Goal: Task Accomplishment & Management: Manage account settings

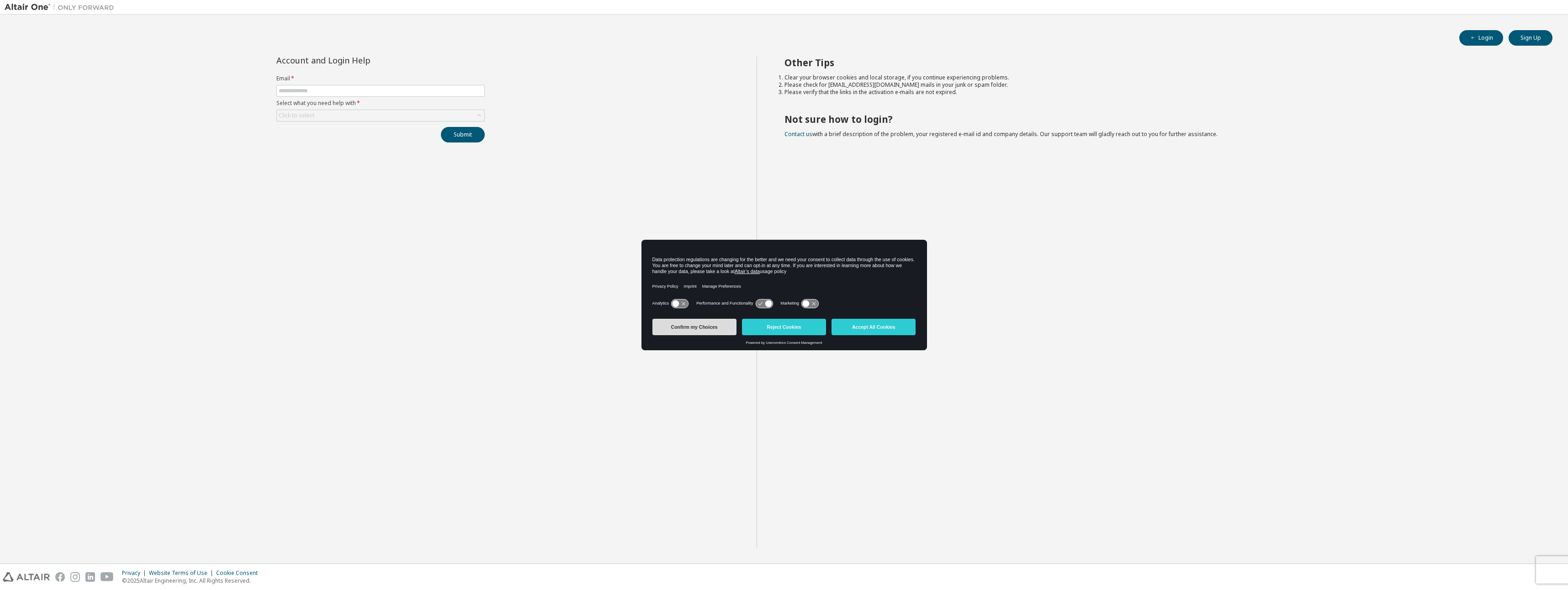
click at [675, 327] on button "Confirm my Choices" at bounding box center [695, 327] width 84 height 16
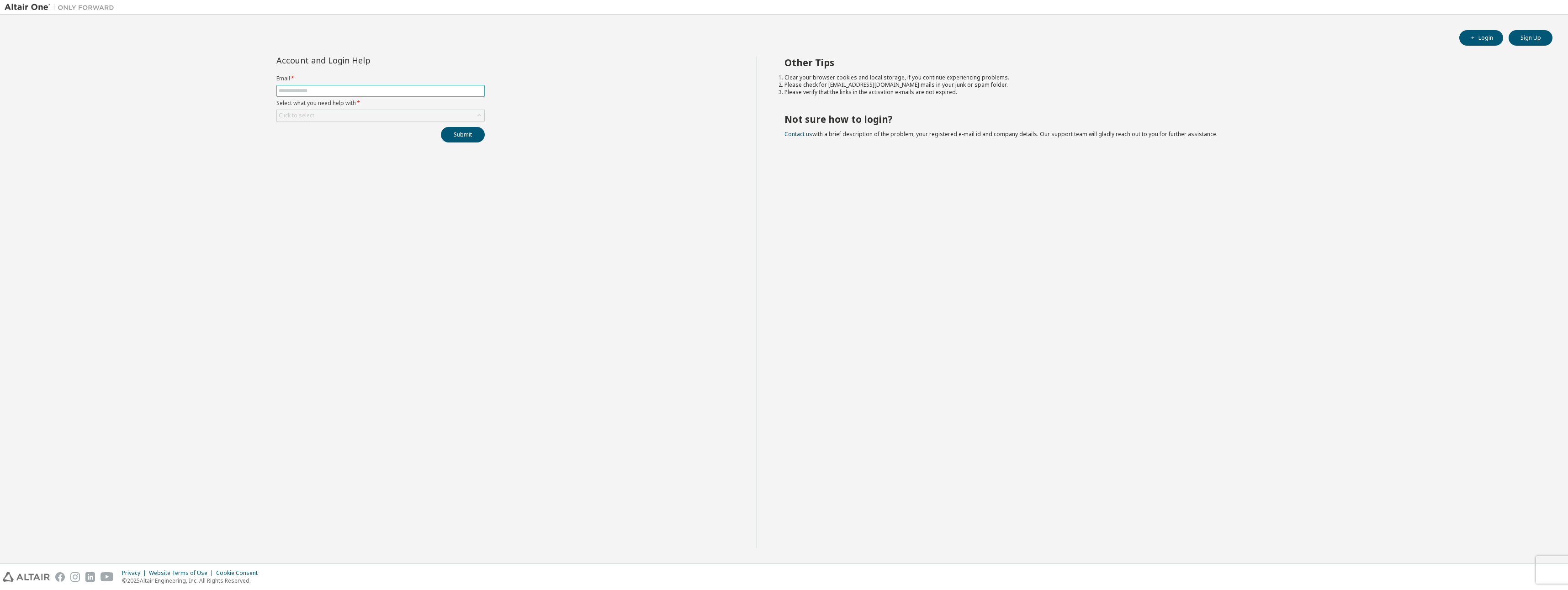
click at [334, 96] on span at bounding box center [380, 91] width 208 height 12
click at [332, 91] on input "text" at bounding box center [380, 91] width 204 height 7
type input "**********"
click at [320, 114] on div "Click to select" at bounding box center [380, 116] width 208 height 11
click at [320, 145] on li "I forgot my password" at bounding box center [380, 141] width 206 height 12
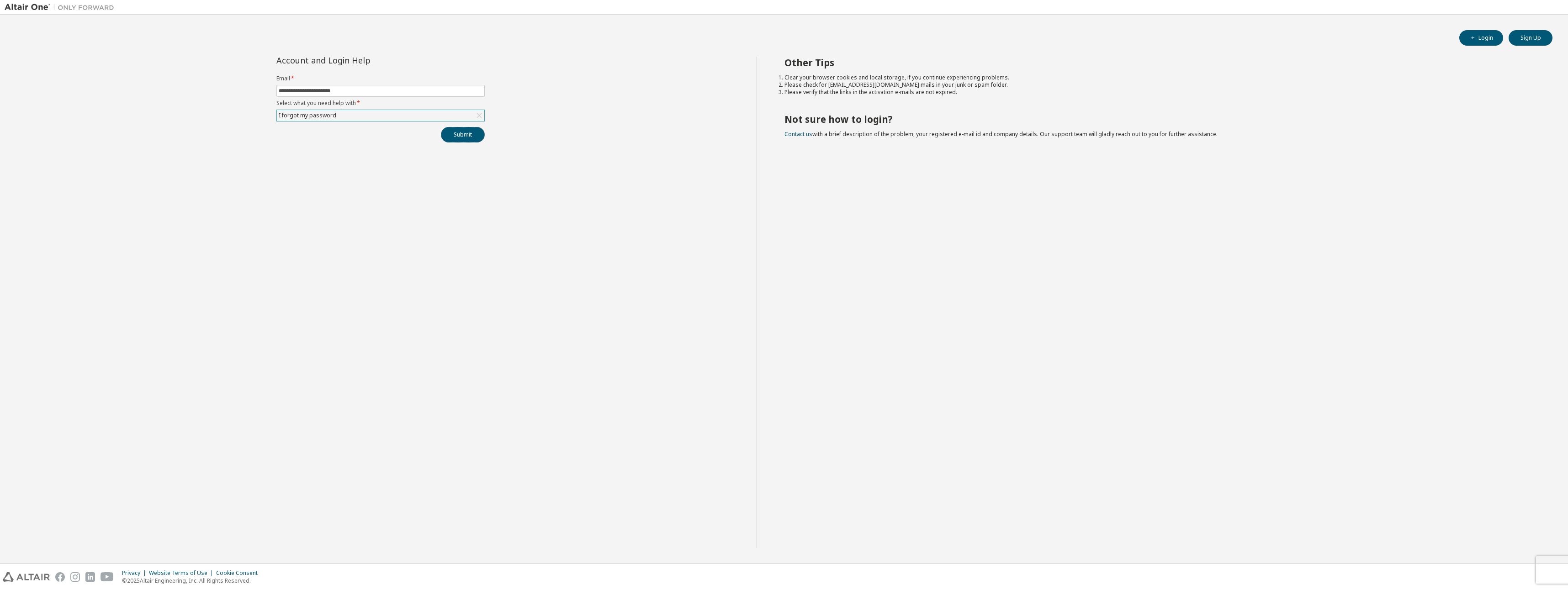
click at [450, 134] on button "Submit" at bounding box center [463, 135] width 44 height 16
click at [318, 197] on div "**********" at bounding box center [380, 302] width 752 height 491
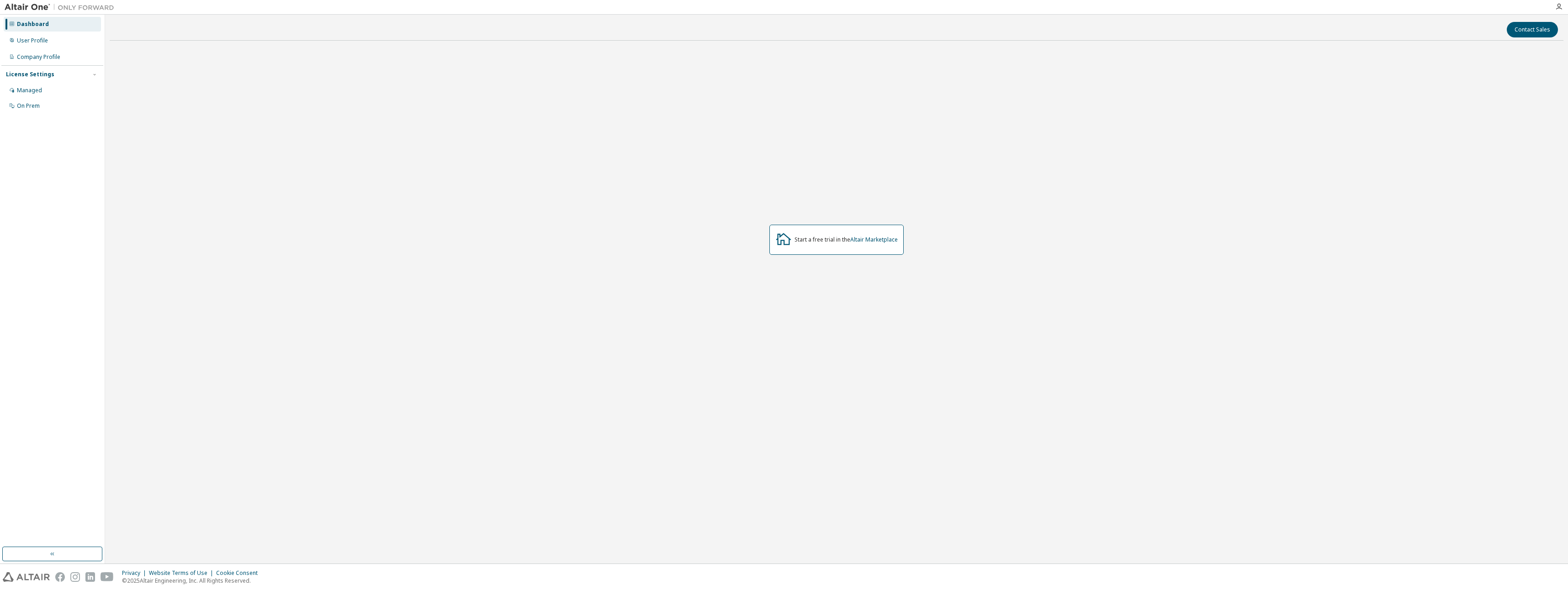
click at [492, 94] on div "Start a free trial in the Altair Marketplace" at bounding box center [836, 240] width 1454 height 383
click at [102, 32] on div "Dashboard User Profile Company Profile License Settings Managed On Prem" at bounding box center [52, 64] width 102 height 98
click at [61, 550] on button "button" at bounding box center [52, 554] width 100 height 15
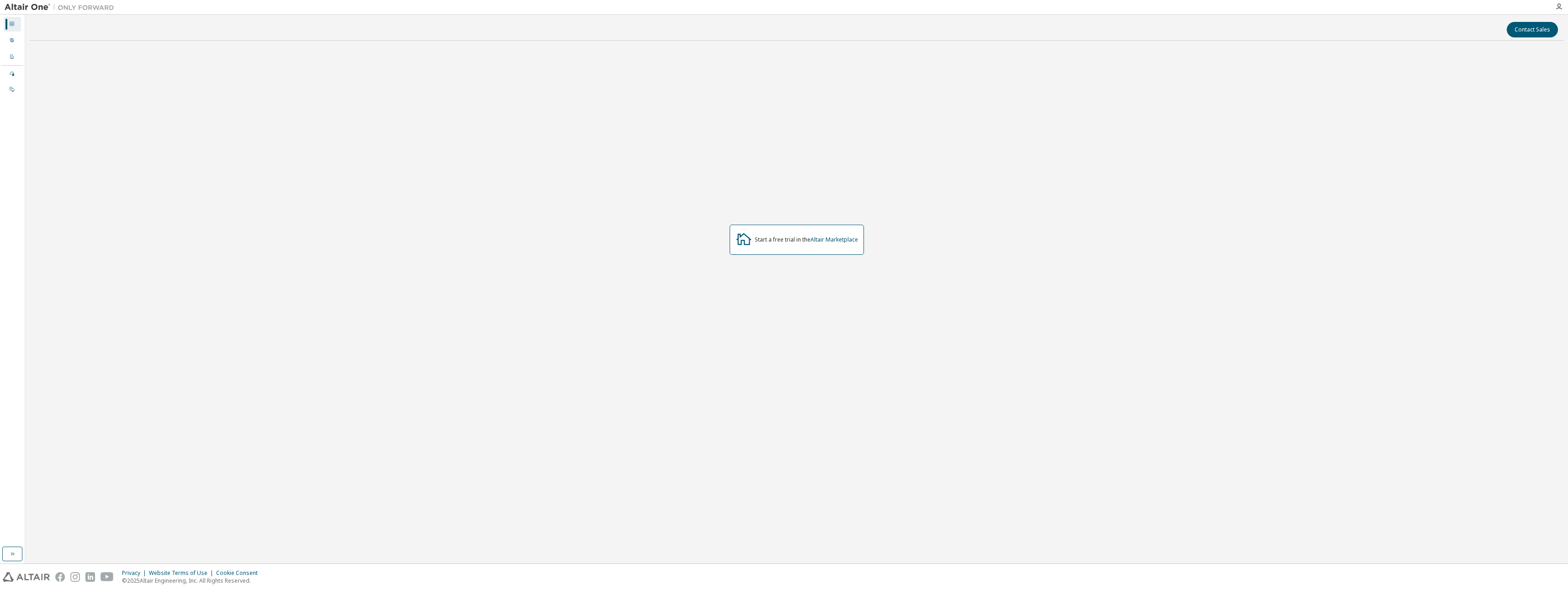
click at [347, 165] on div "Start a free trial in the Altair Marketplace" at bounding box center [797, 240] width 1534 height 383
click at [93, 7] on img at bounding box center [62, 7] width 114 height 9
click at [0, 21] on html "Dashboard User Profile Company Profile License Settings Managed On Prem Contact…" at bounding box center [784, 295] width 1568 height 590
click at [13, 7] on img at bounding box center [62, 7] width 114 height 9
click at [1553, 10] on div at bounding box center [1559, 7] width 18 height 7
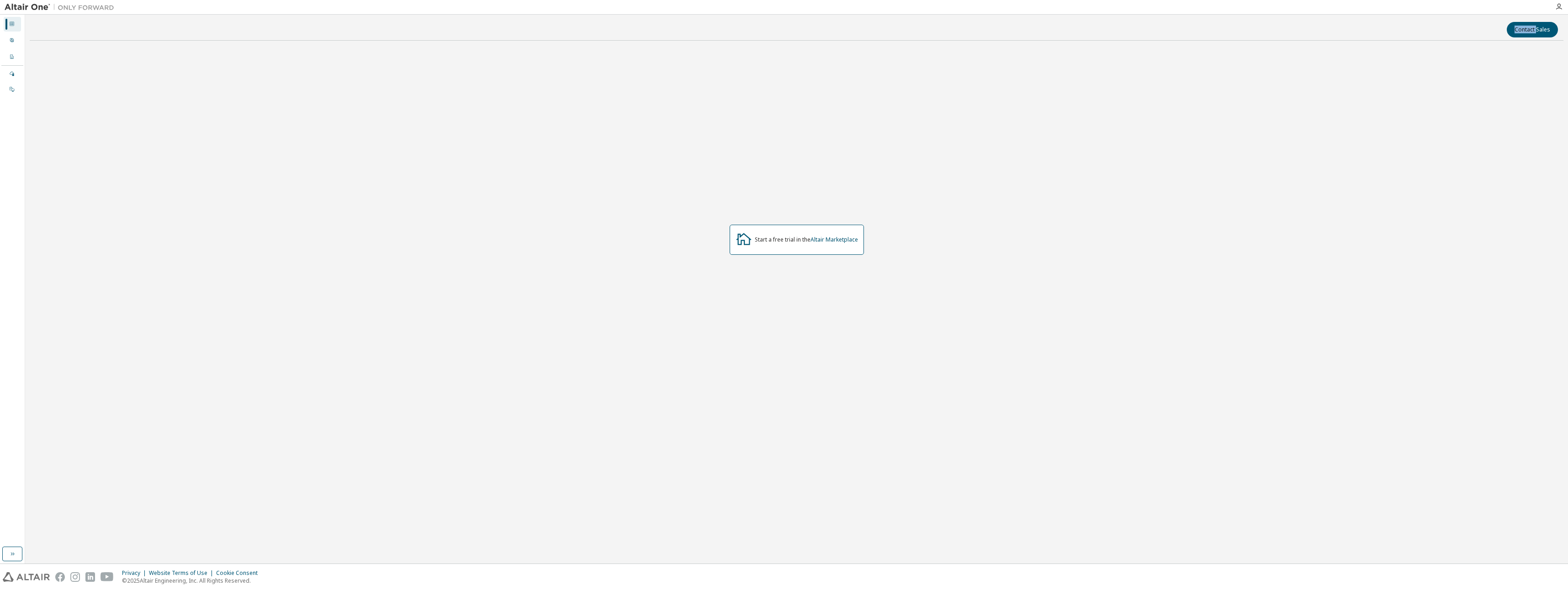
click at [1553, 10] on div at bounding box center [1559, 7] width 18 height 7
drag, startPoint x: 1553, startPoint y: 10, endPoint x: 1386, endPoint y: 9, distance: 167.0
click at [1311, 106] on div "Start a free trial in the Altair Marketplace" at bounding box center [797, 240] width 1534 height 383
